Goal: Information Seeking & Learning: Find specific fact

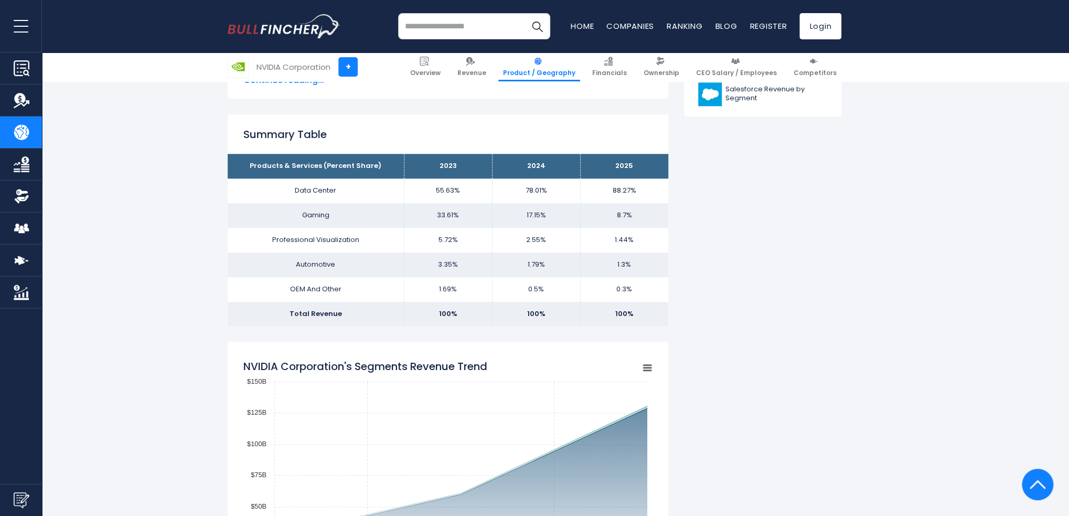
scroll to position [630, 0]
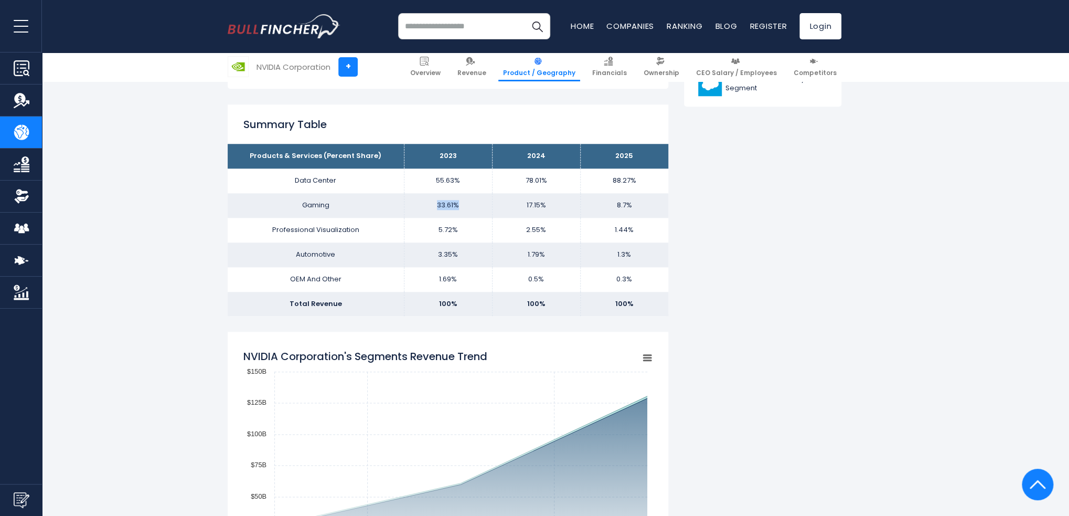
drag, startPoint x: 435, startPoint y: 203, endPoint x: 473, endPoint y: 203, distance: 37.8
click at [473, 203] on td "33.61%" at bounding box center [448, 205] width 88 height 25
drag, startPoint x: 607, startPoint y: 206, endPoint x: 638, endPoint y: 206, distance: 31.5
click at [638, 206] on td "8.7%" at bounding box center [624, 205] width 88 height 25
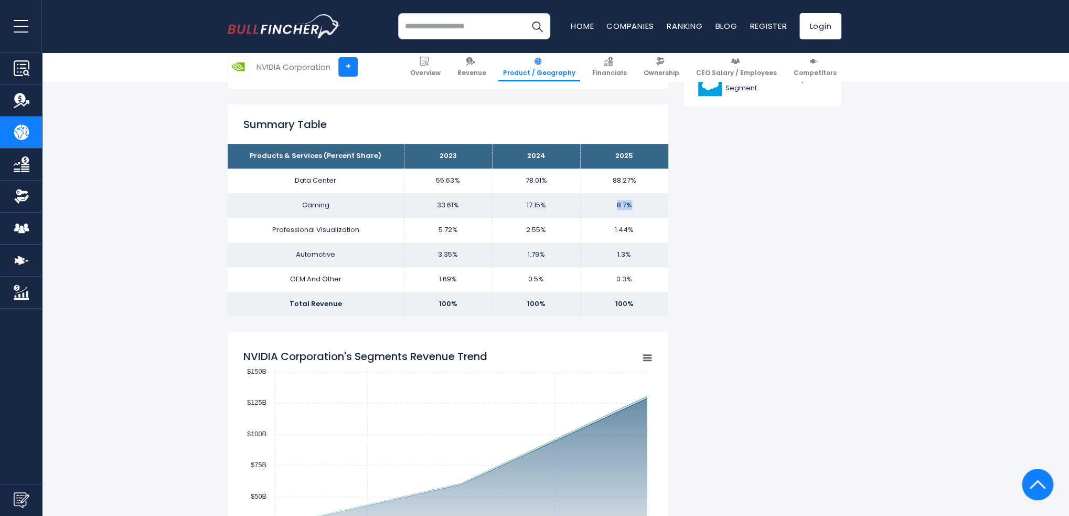
click at [638, 206] on td "8.7%" at bounding box center [624, 205] width 88 height 25
drag, startPoint x: 631, startPoint y: 204, endPoint x: 601, endPoint y: 201, distance: 30.6
click at [601, 201] on td "8.7%" at bounding box center [624, 205] width 88 height 25
click at [596, 201] on td "8.7%" at bounding box center [624, 205] width 88 height 25
click at [638, 203] on td "8.7%" at bounding box center [624, 205] width 88 height 25
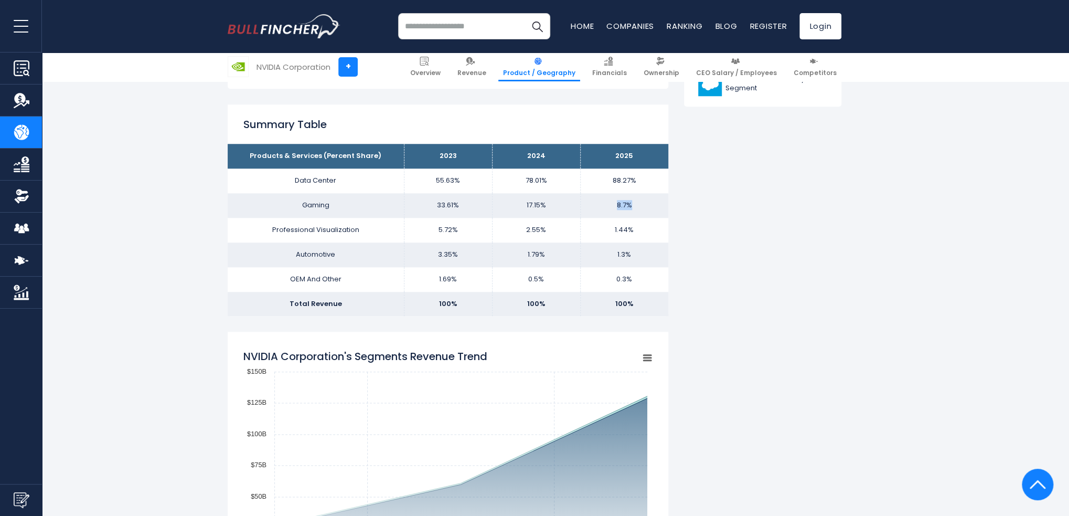
click at [634, 207] on td "8.7%" at bounding box center [624, 205] width 88 height 25
drag, startPoint x: 609, startPoint y: 203, endPoint x: 640, endPoint y: 199, distance: 31.7
click at [640, 199] on td "8.7%" at bounding box center [624, 205] width 88 height 25
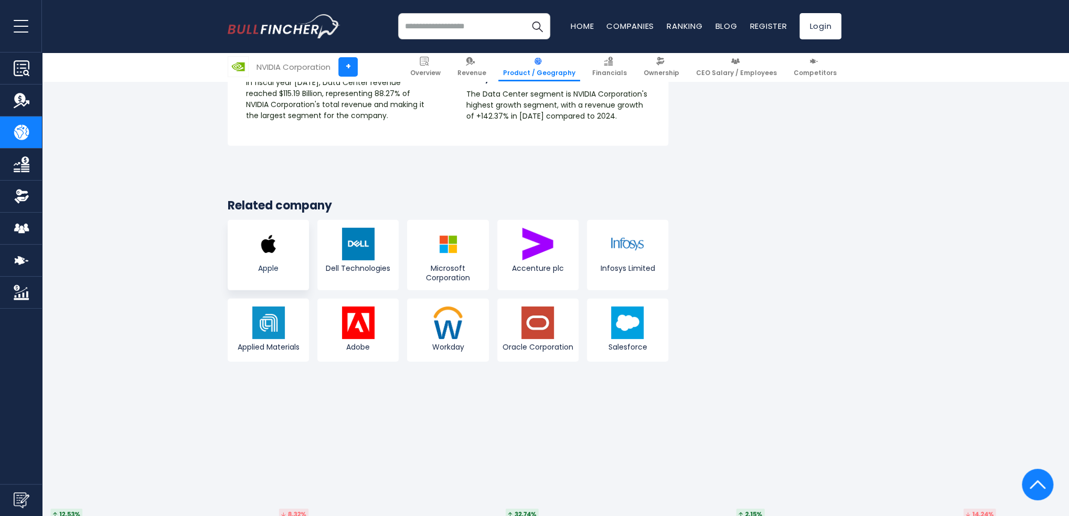
scroll to position [1994, 0]
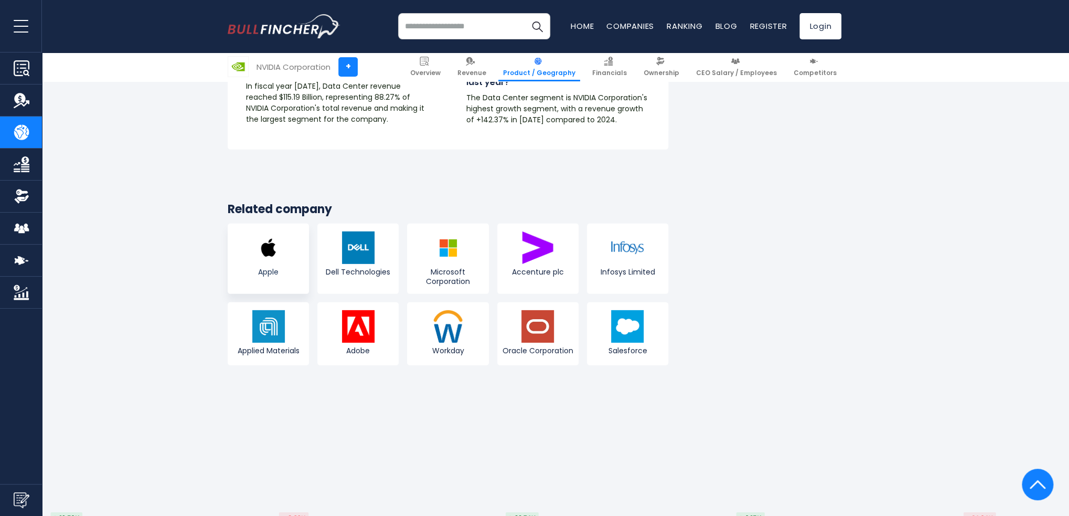
click at [252, 231] on img at bounding box center [268, 247] width 33 height 33
